Goal: Transaction & Acquisition: Purchase product/service

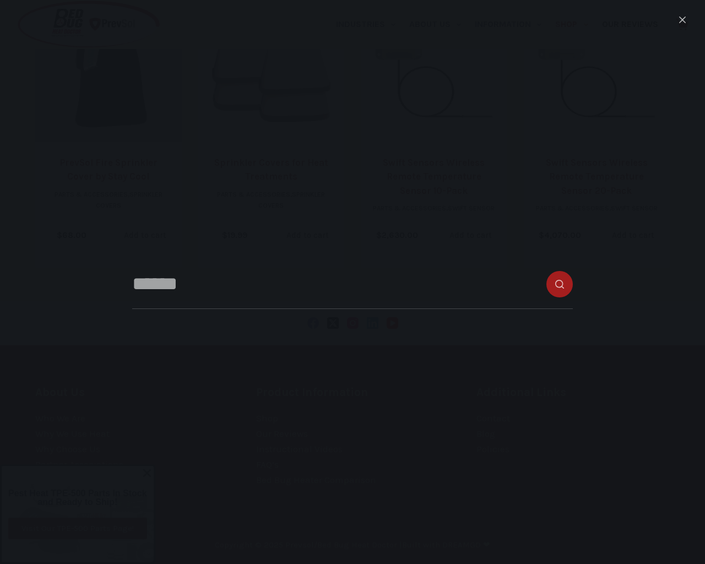
select select "**********"
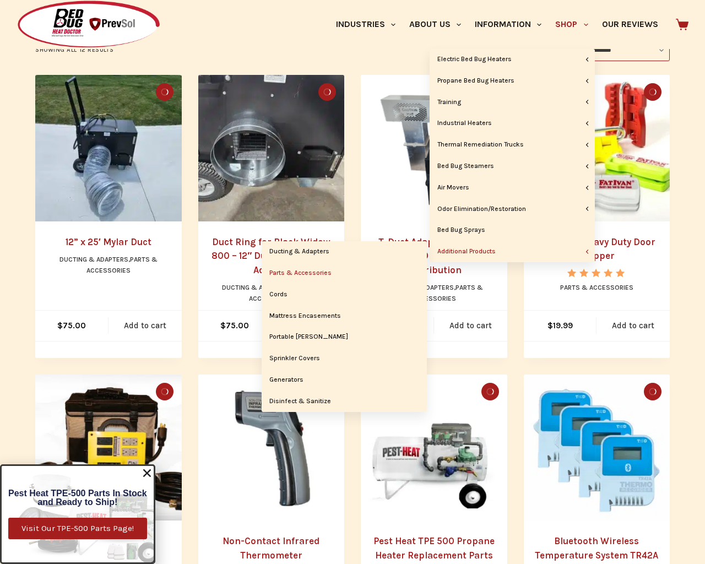
scroll to position [892, 0]
